Goal: Transaction & Acquisition: Purchase product/service

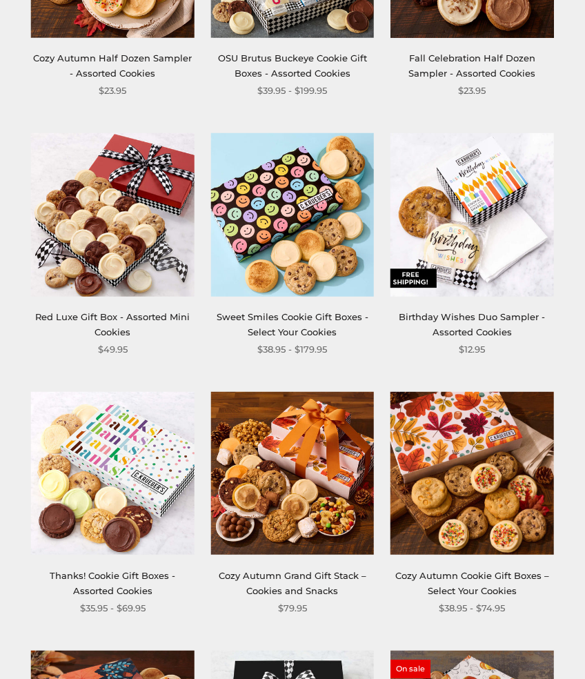
scroll to position [1454, 0]
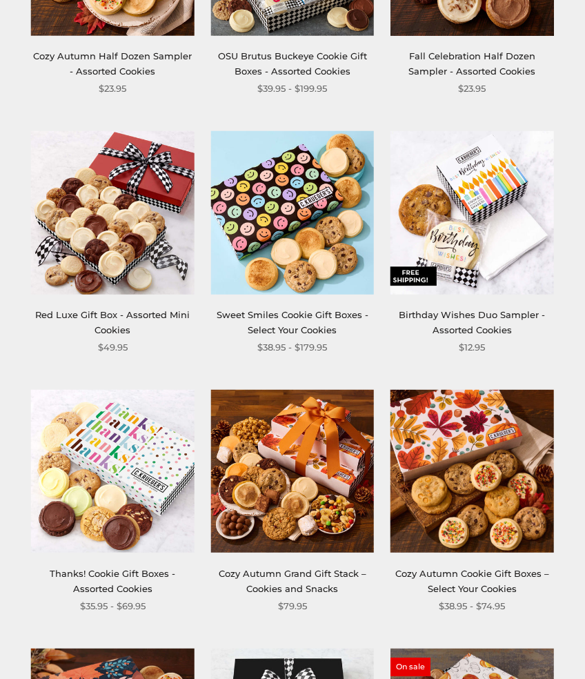
click at [477, 315] on link "Birthday Wishes Duo Sampler - Assorted Cookies" at bounding box center [472, 322] width 146 height 26
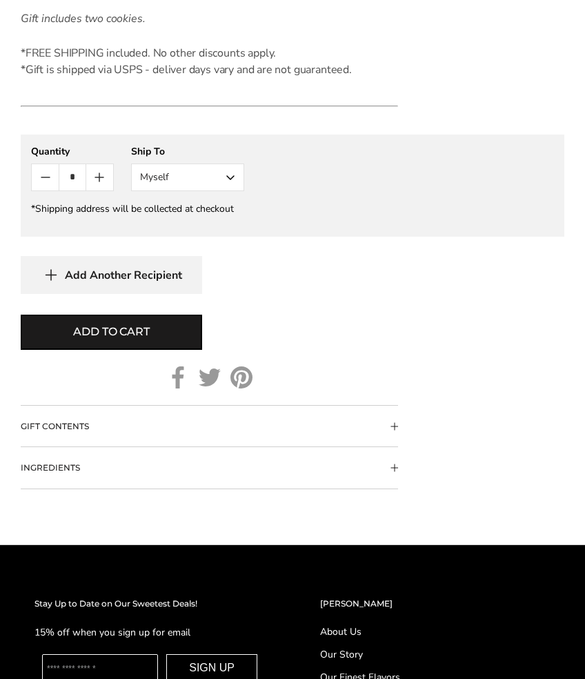
scroll to position [1092, 0]
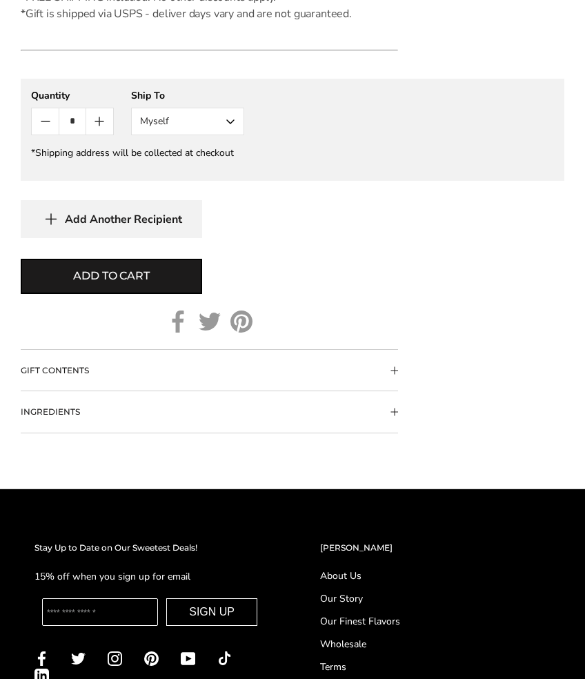
click at [469, 369] on form "C.KRUEGER'S Birthday Wishes Duo Sampler - Assorted Cookies SKU: 340 $12.95 / Th…" at bounding box center [293, 54] width 544 height 760
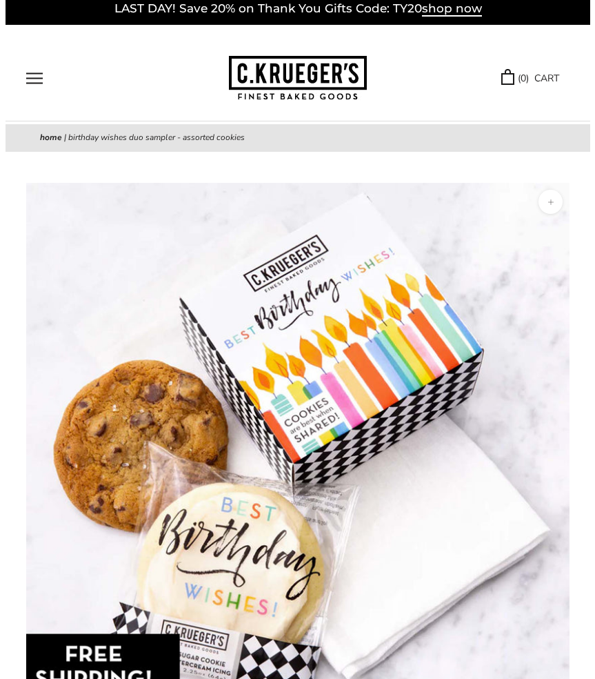
scroll to position [0, 0]
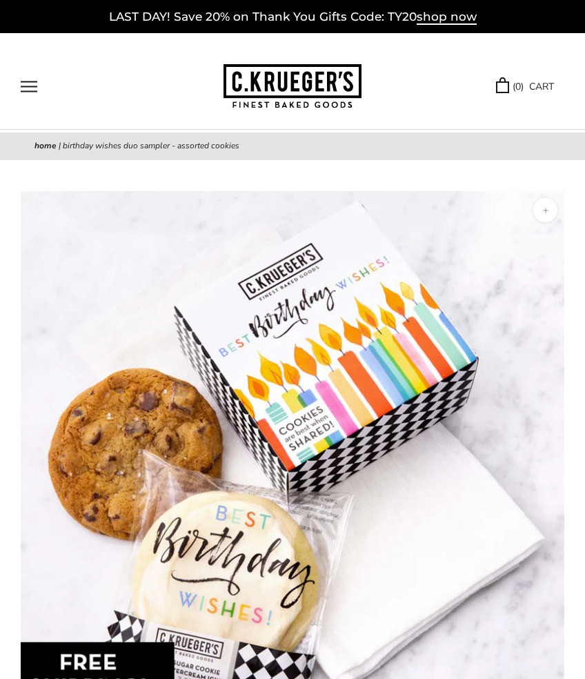
click at [28, 88] on button "Open navigation" at bounding box center [29, 87] width 17 height 12
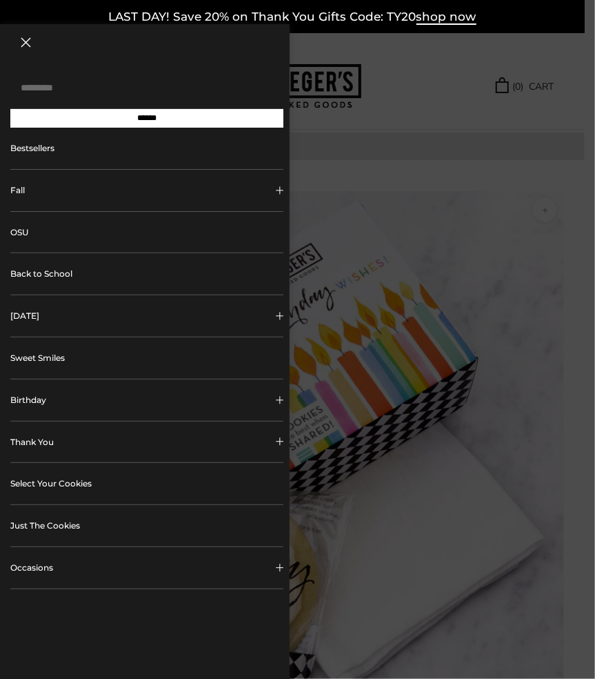
click at [54, 87] on input "Search..." at bounding box center [146, 88] width 273 height 28
type input "*******"
click at [10, 109] on input "******" at bounding box center [146, 118] width 273 height 19
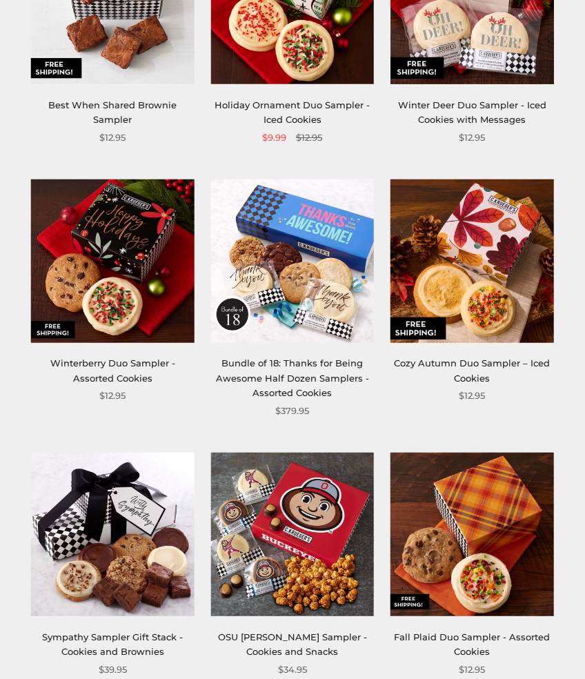
scroll to position [306, 0]
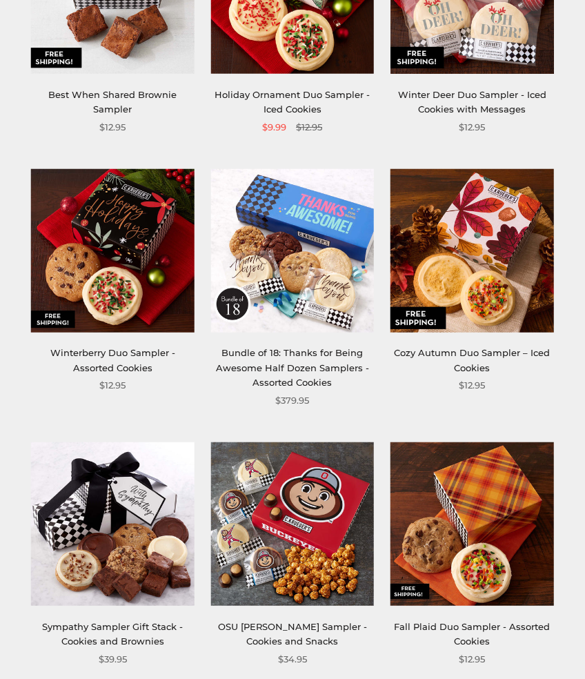
click at [462, 328] on img at bounding box center [472, 251] width 164 height 164
